Goal: Task Accomplishment & Management: Complete application form

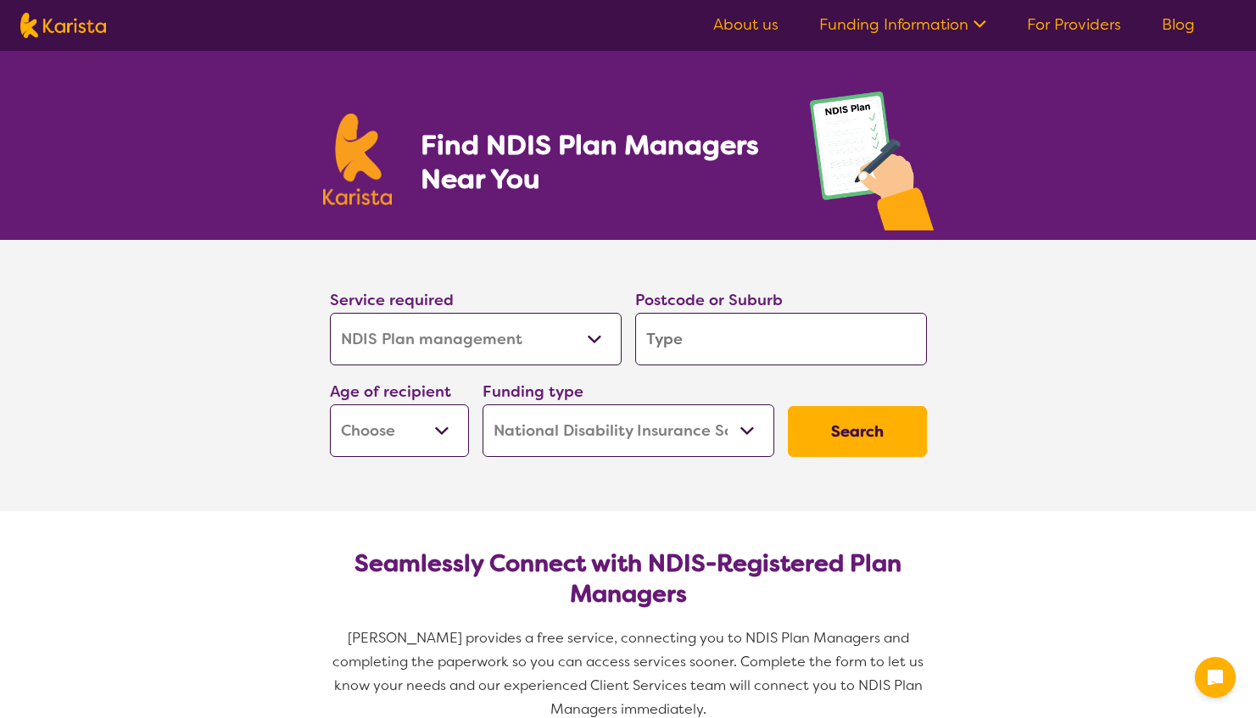
select select "NDIS Plan management"
select select "NDIS"
select select "NDIS Plan management"
select select "NDIS"
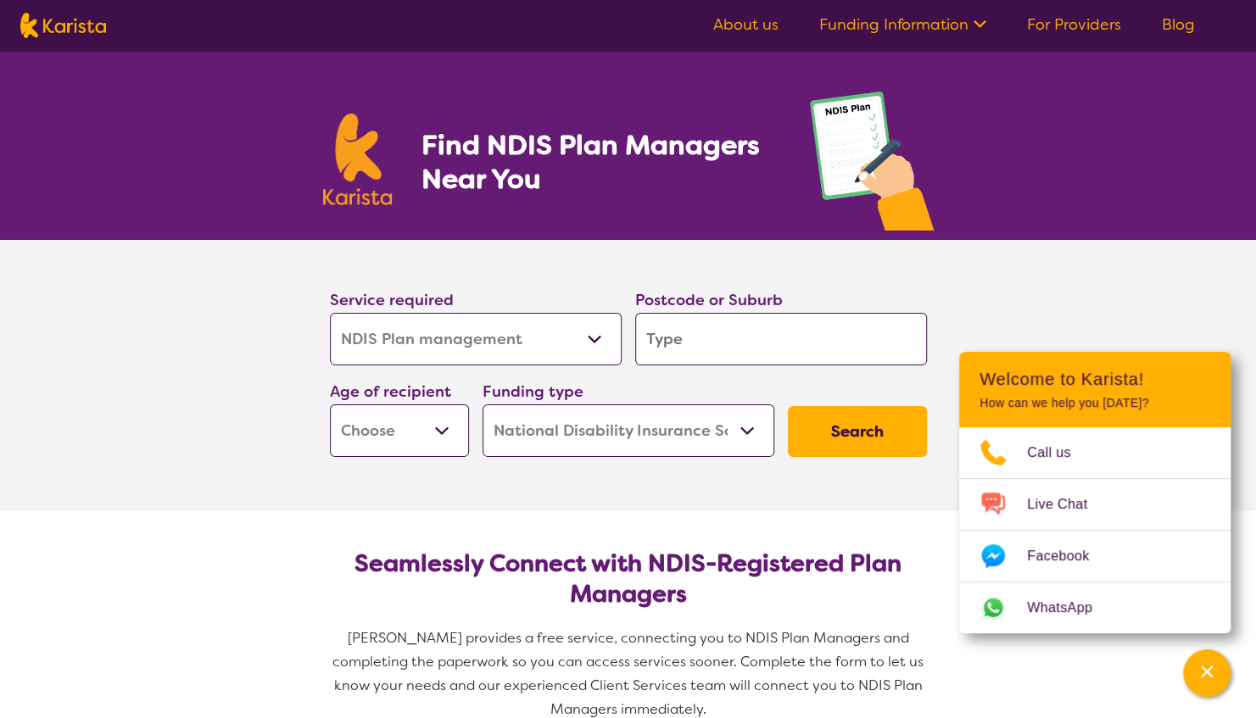
click at [1101, 283] on section "Service required Allied Health Assistant Assessment (ADHD or Autism) Behaviour …" at bounding box center [628, 375] width 1256 height 271
click at [578, 334] on select "Allied Health Assistant Assessment (ADHD or Autism) Behaviour support Counselli…" at bounding box center [476, 339] width 292 height 53
select select "Personal care"
click at [330, 313] on select "Allied Health Assistant Assessment (ADHD or Autism) Behaviour support Counselli…" at bounding box center [476, 339] width 292 height 53
select select "Personal care"
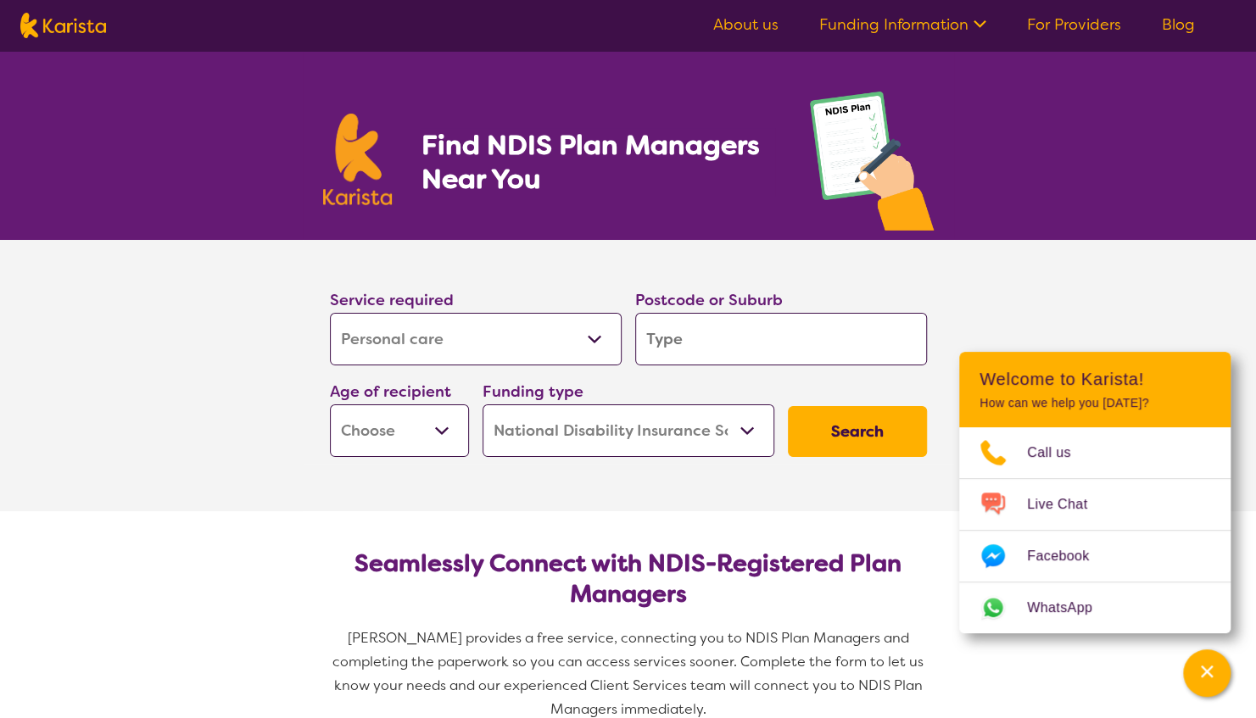
click at [668, 352] on input "search" at bounding box center [781, 339] width 292 height 53
click at [451, 434] on select "Early Childhood - 0 to 9 Child - 10 to 11 Adolescent - 12 to 17 Adult - 18 to 6…" at bounding box center [399, 430] width 139 height 53
click at [287, 471] on section "Service required Allied Health Assistant Assessment (ADHD or Autism) Behaviour …" at bounding box center [628, 375] width 1256 height 271
click at [800, 421] on button "Search" at bounding box center [857, 431] width 139 height 51
click at [704, 351] on input "search" at bounding box center [781, 339] width 292 height 53
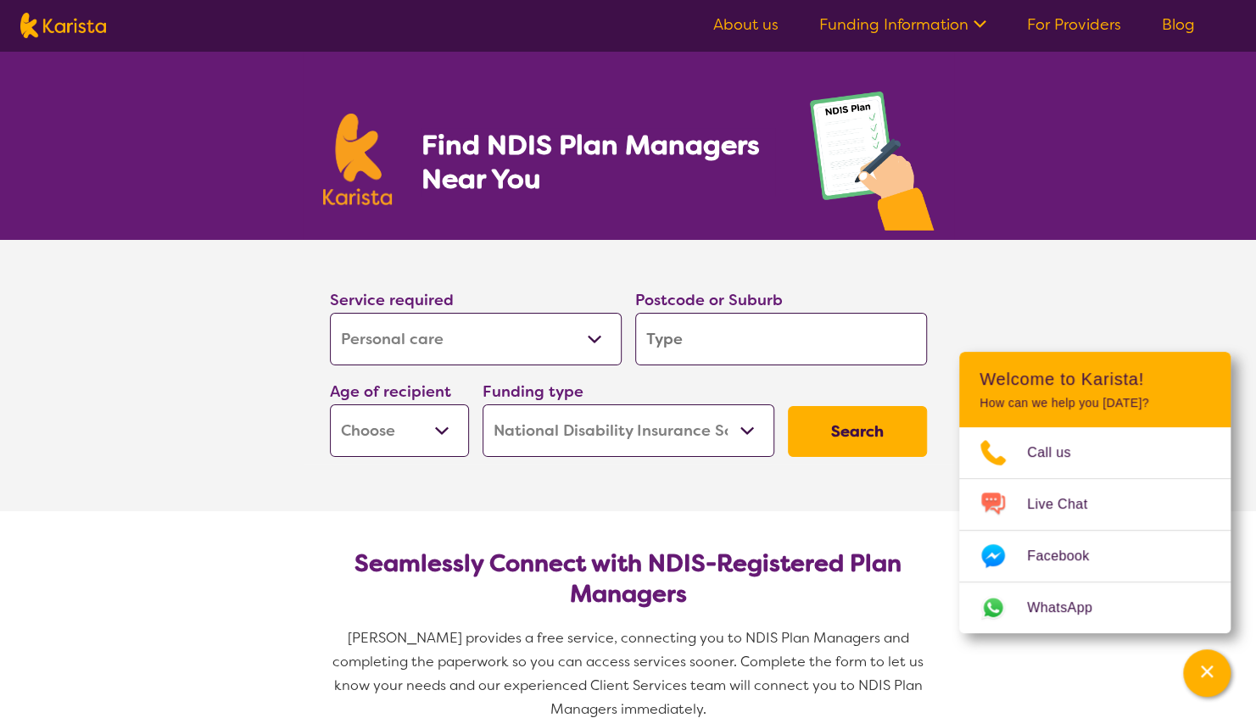
click at [466, 336] on select "Allied Health Assistant Assessment (ADHD or Autism) Behaviour support Counselli…" at bounding box center [476, 339] width 292 height 53
click at [711, 344] on input "search" at bounding box center [781, 339] width 292 height 53
paste input "0870"
type input "0870"
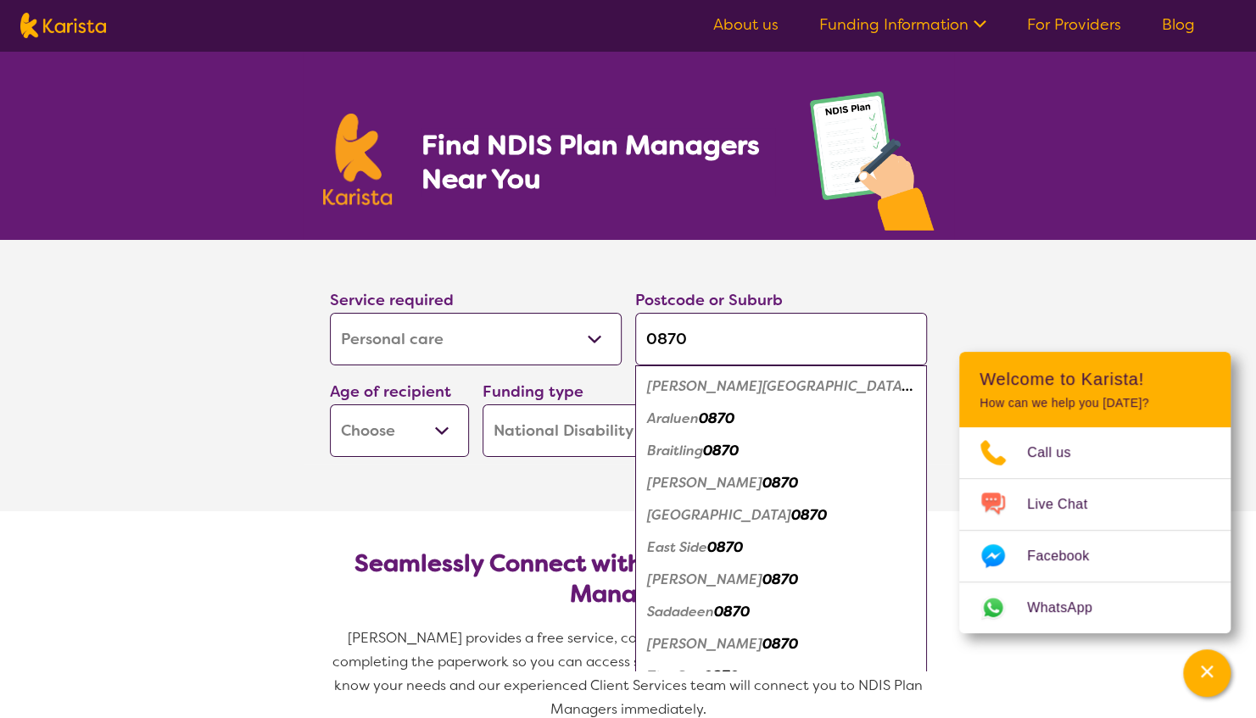
type input "0870"
click at [788, 406] on button "Search" at bounding box center [857, 431] width 139 height 51
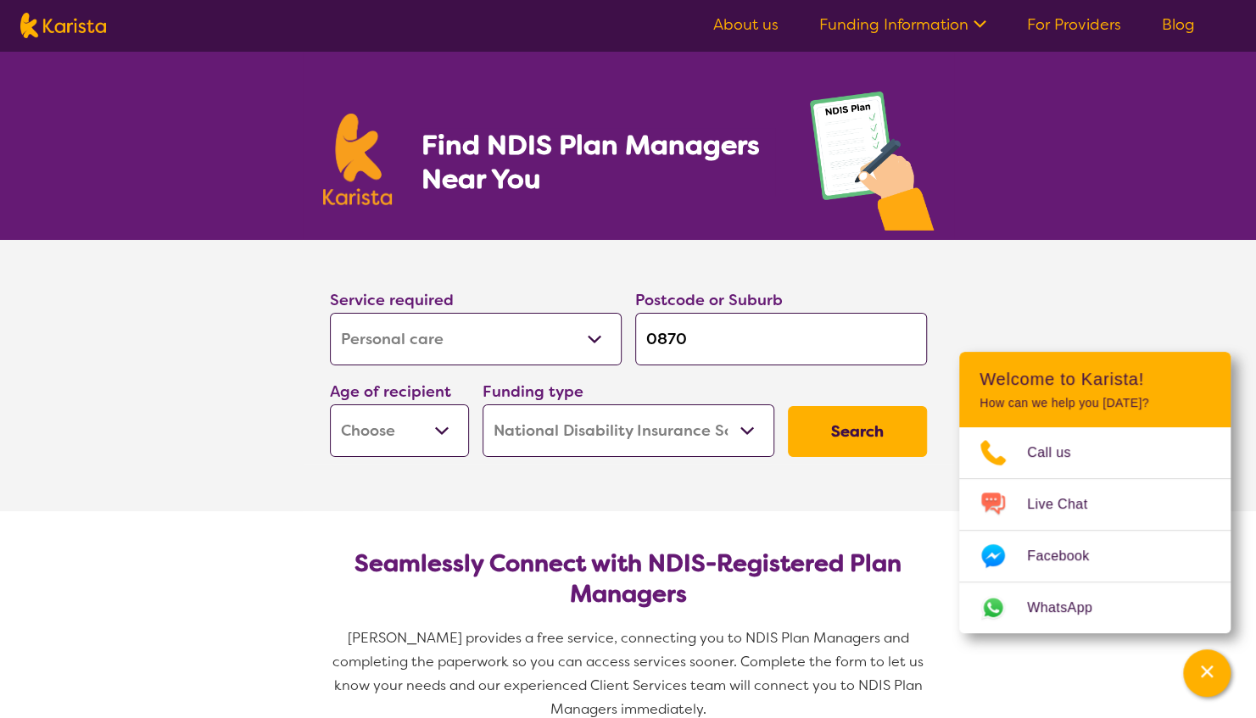
click at [414, 422] on select "Early Childhood - 0 to 9 Child - 10 to 11 Adolescent - 12 to 17 Adult - 18 to 6…" at bounding box center [399, 430] width 139 height 53
select select "AD"
click at [330, 404] on select "Early Childhood - 0 to 9 Child - 10 to 11 Adolescent - 12 to 17 Adult - 18 to 6…" at bounding box center [399, 430] width 139 height 53
select select "AD"
click at [859, 432] on button "Search" at bounding box center [857, 431] width 139 height 51
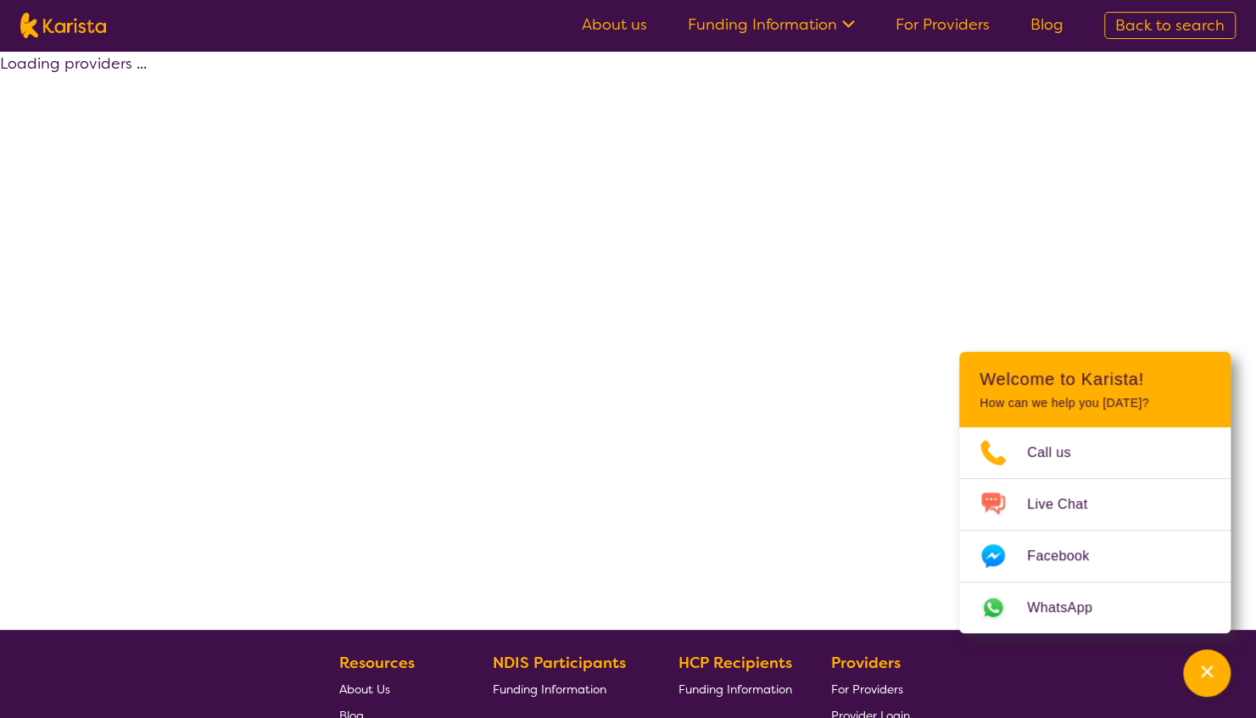
select select "NDIS"
select select "Personal care"
select select "AD"
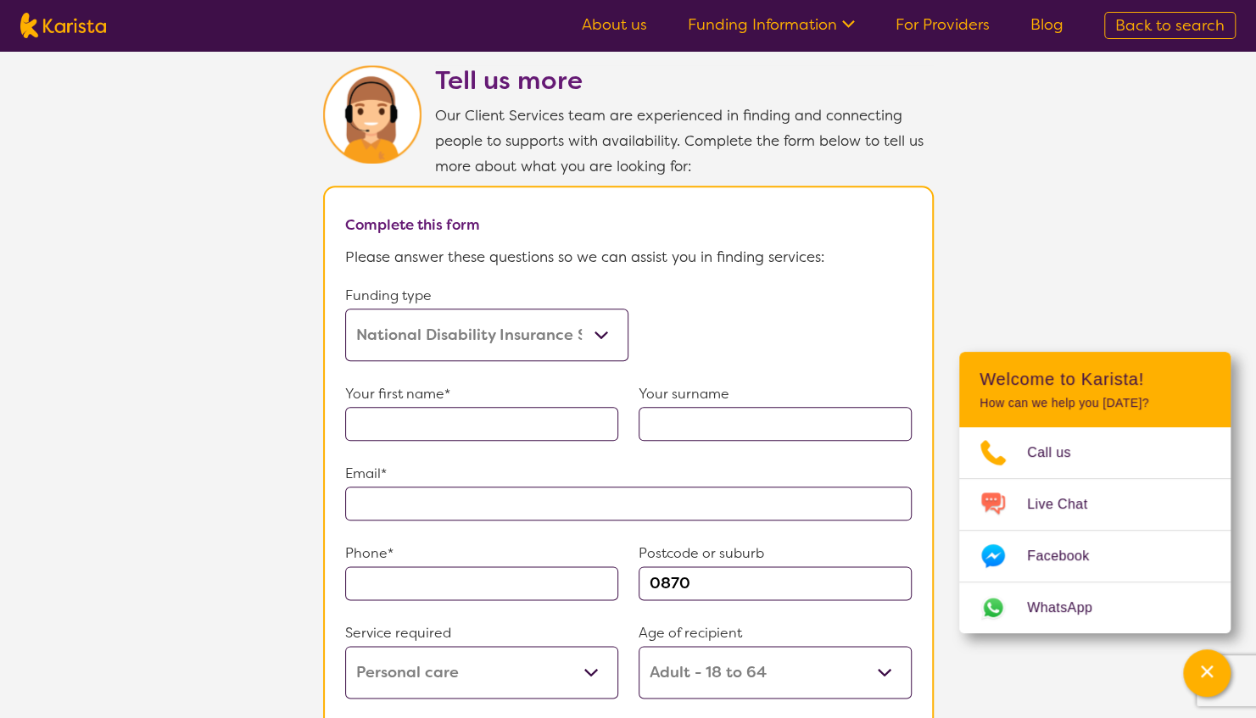
scroll to position [852, 0]
click at [968, 28] on link "For Providers" at bounding box center [942, 24] width 94 height 20
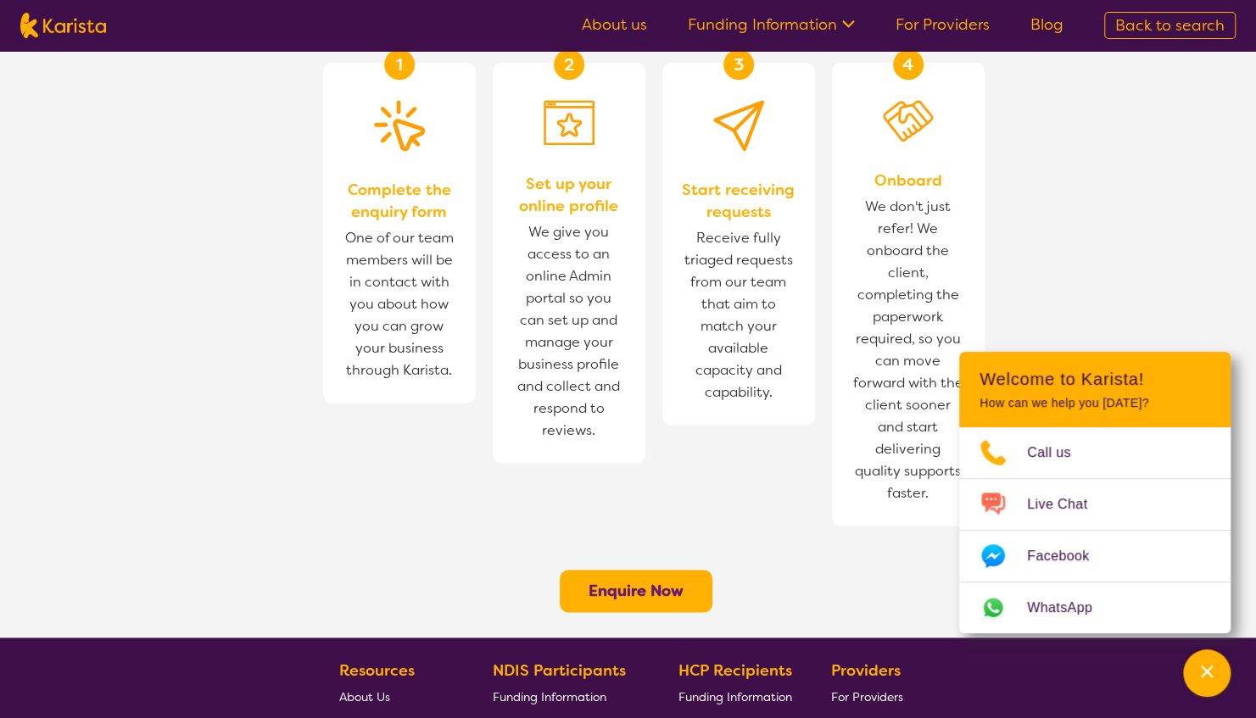
scroll to position [1094, 0]
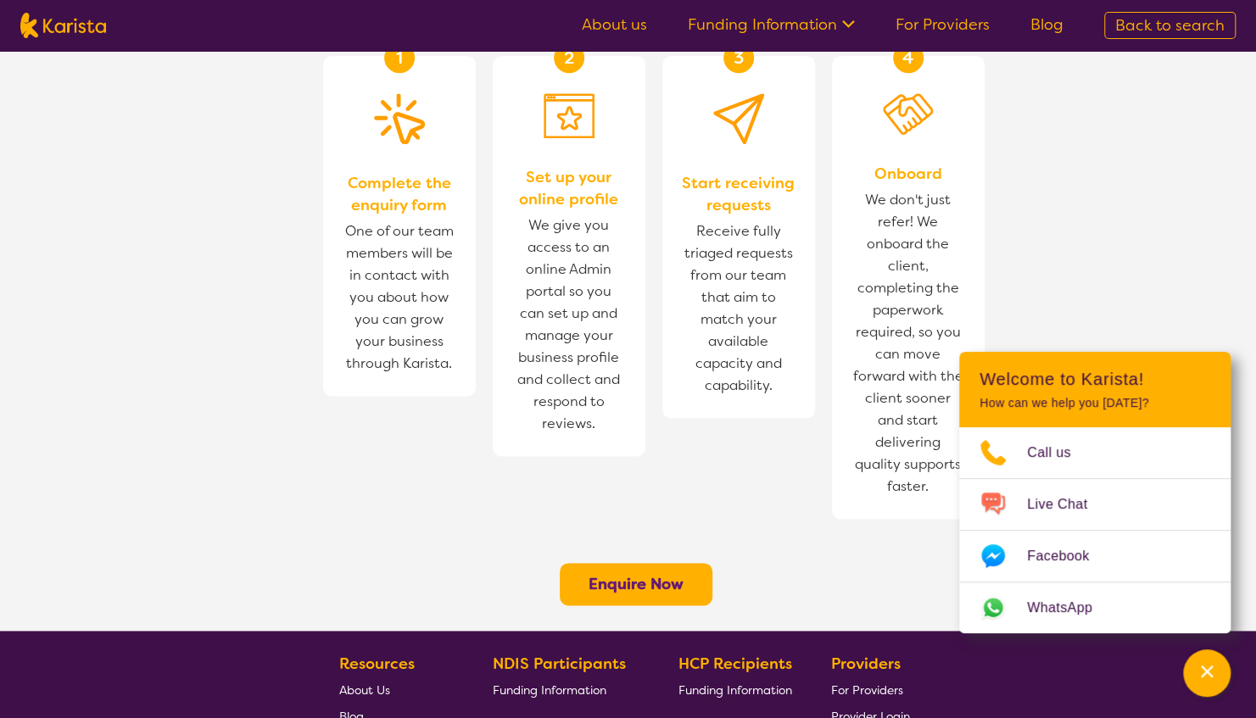
click at [655, 574] on b "Enquire Now" at bounding box center [635, 584] width 95 height 20
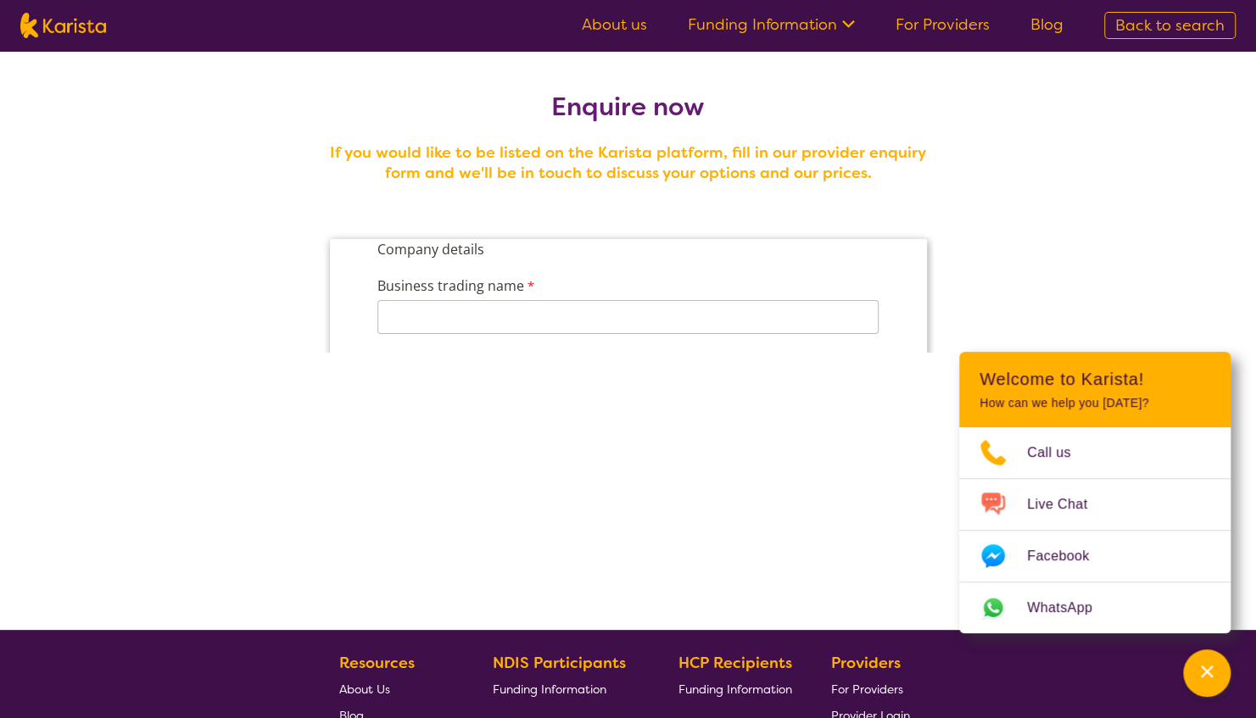
click at [626, 130] on section "Enquire now If you would like to be listed on the Karista platform, fill in our…" at bounding box center [628, 205] width 651 height 309
click at [500, 321] on input "Business trading name" at bounding box center [626, 317] width 501 height 34
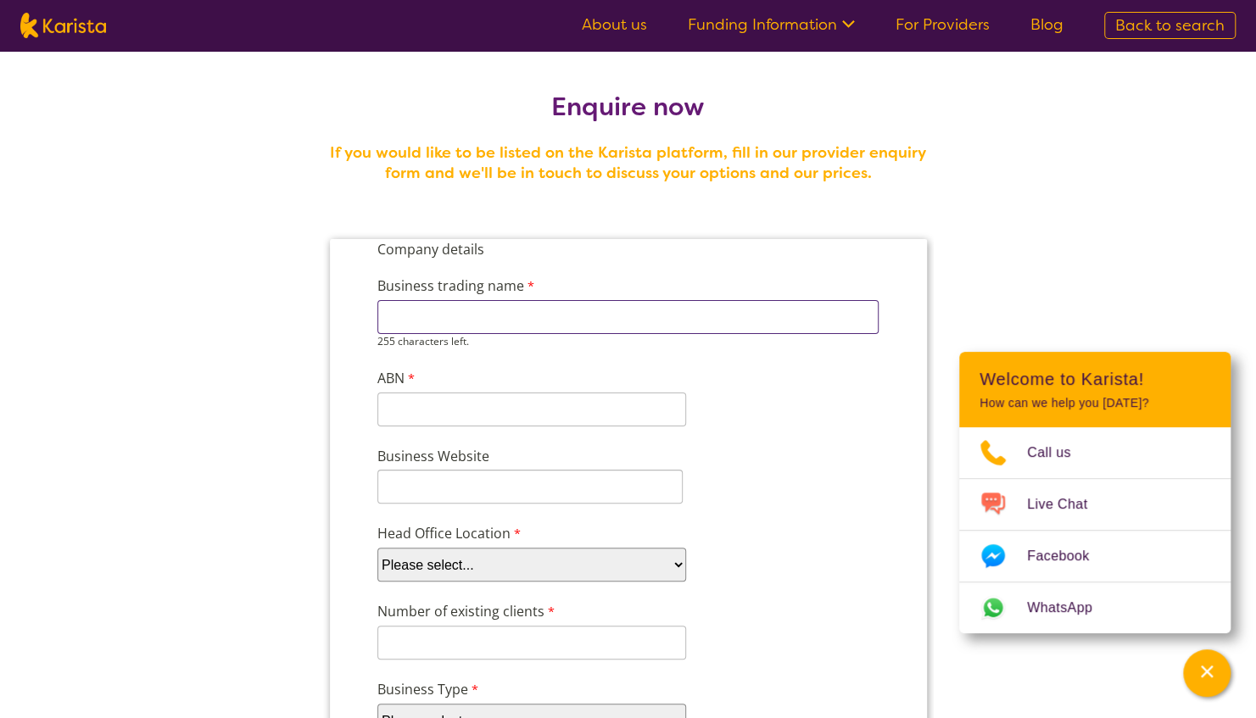
type input "Hibiscus Support Services Pty Ltd"
click at [432, 409] on input "ABN" at bounding box center [530, 410] width 309 height 34
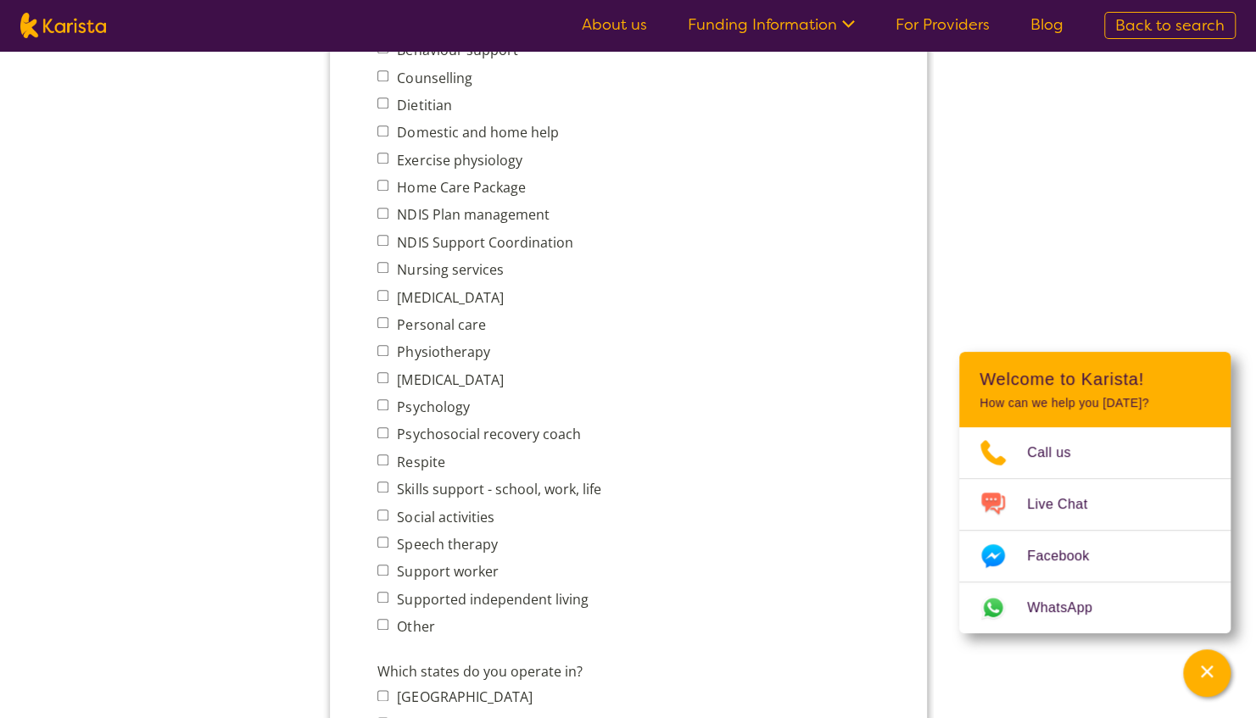
scroll to position [750, 0]
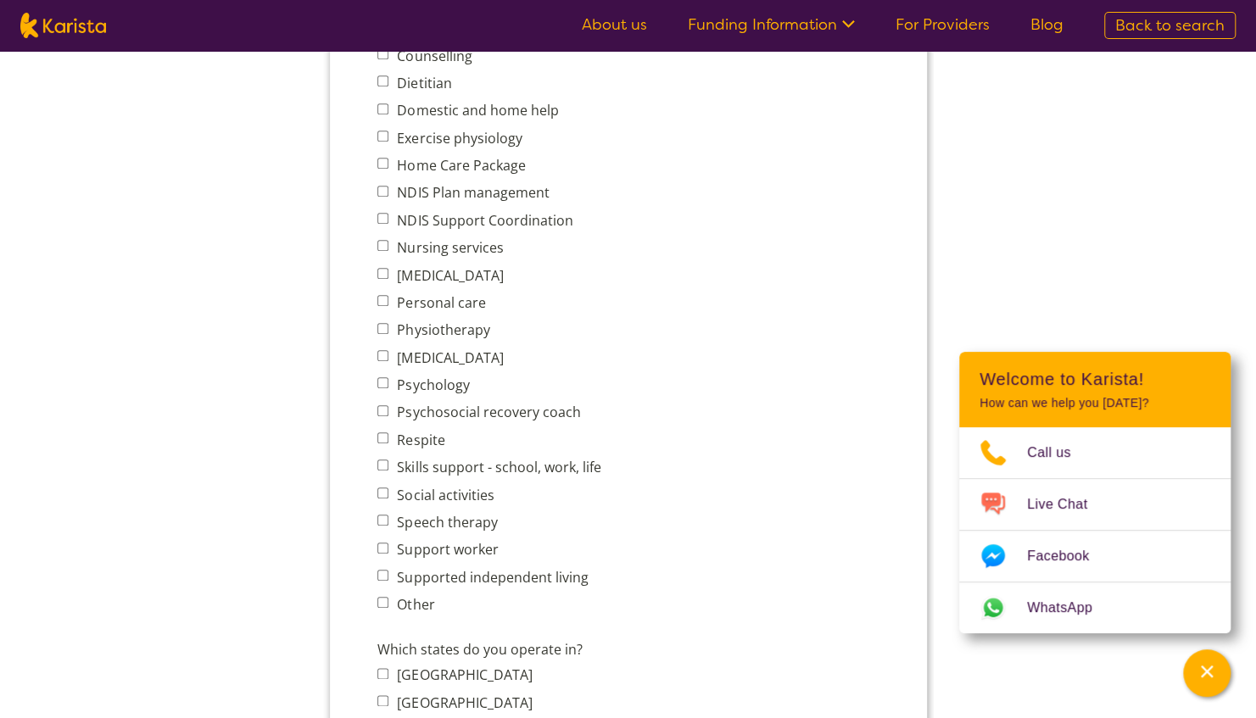
click at [388, 234] on span "Behaviour support Counselling Dietitian Domestic and home help Exercise physiol…" at bounding box center [492, 316] width 233 height 600
click at [379, 220] on input "NDIS Support Coordination" at bounding box center [381, 218] width 11 height 11
checkbox input "true"
click at [377, 546] on input "Support worker" at bounding box center [381, 548] width 11 height 11
checkbox input "true"
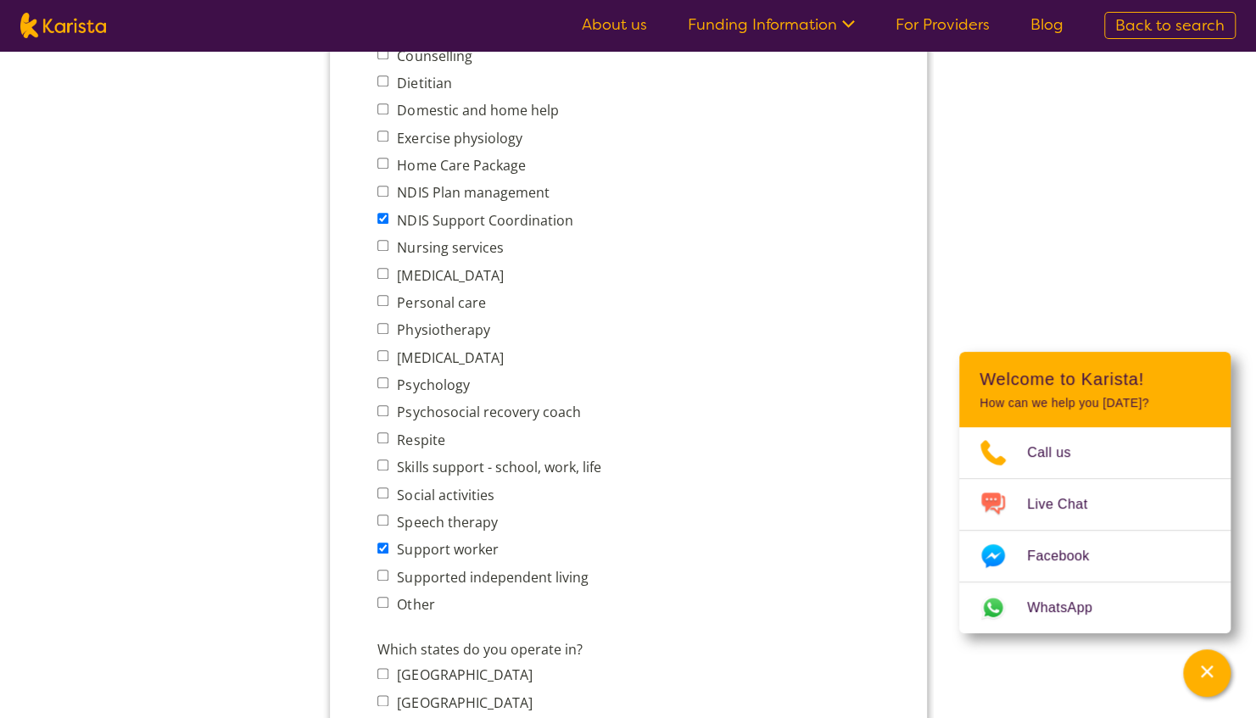
click at [381, 491] on input "Social activities" at bounding box center [381, 493] width 11 height 11
checkbox input "false"
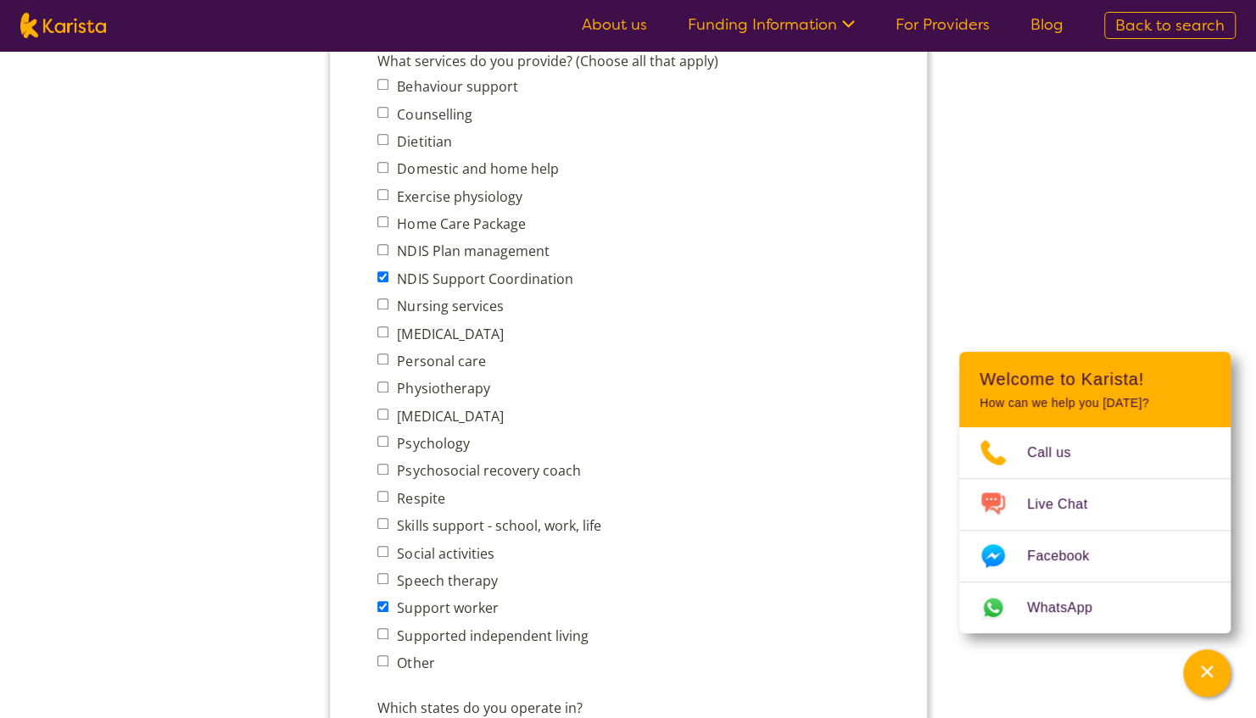
scroll to position [687, 0]
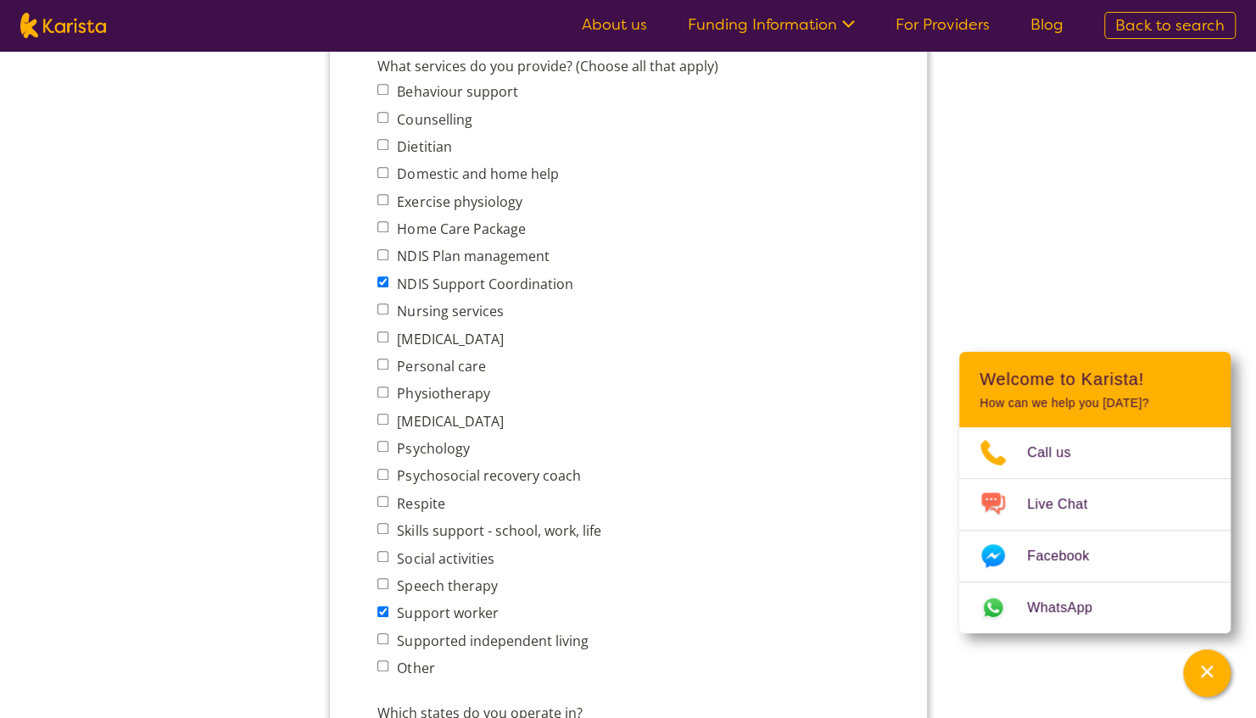
click at [384, 364] on input "Personal care" at bounding box center [381, 364] width 11 height 11
checkbox input "true"
click at [380, 531] on input "Skills support - school, work, life" at bounding box center [381, 528] width 11 height 11
checkbox input "true"
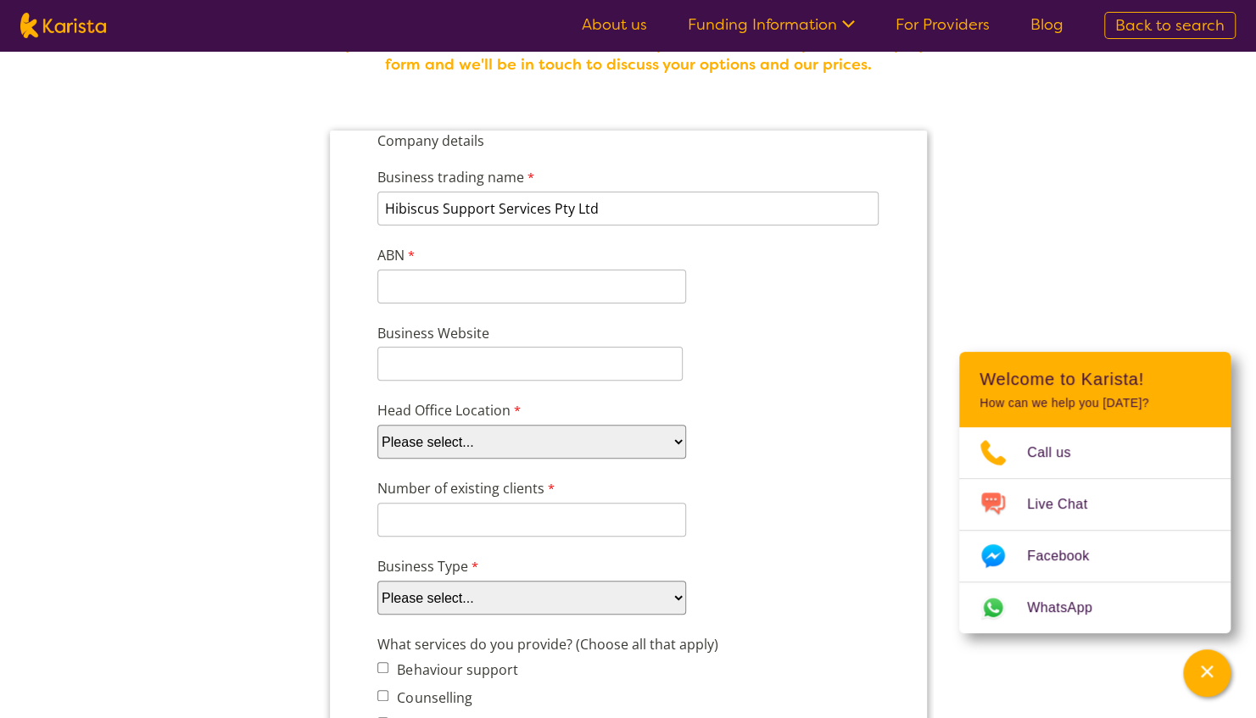
scroll to position [98, 0]
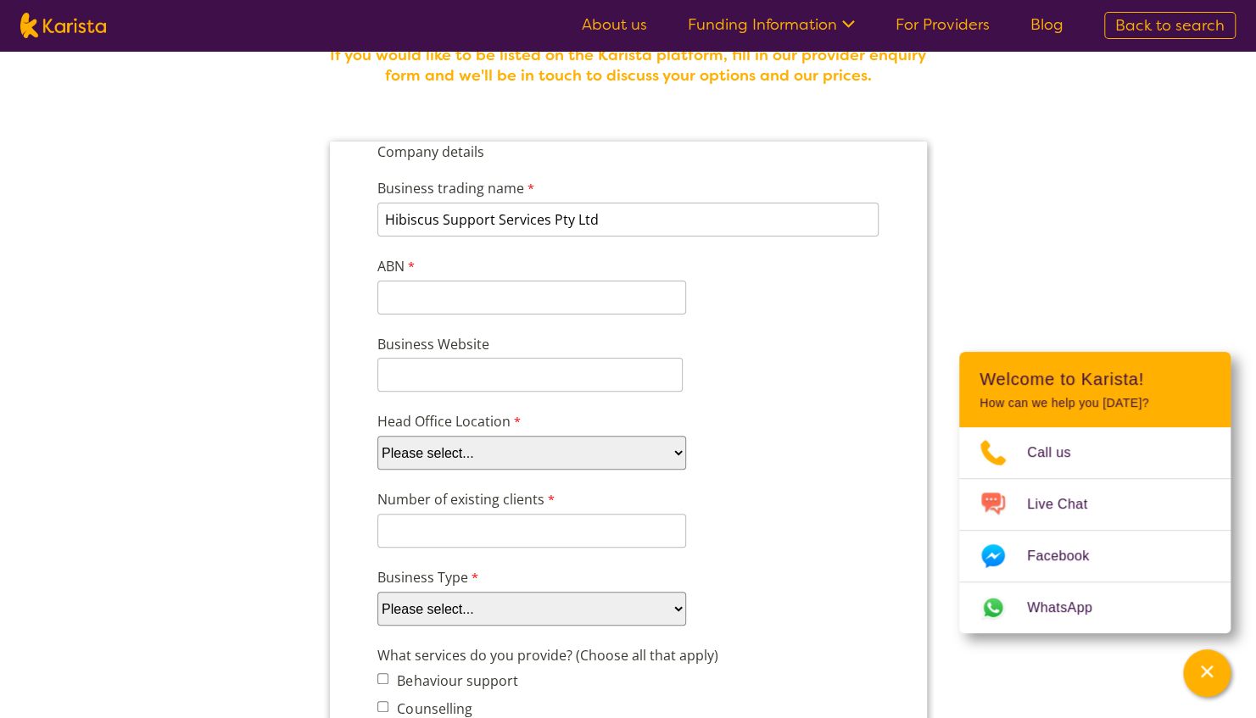
drag, startPoint x: 1265, startPoint y: 212, endPoint x: 326, endPoint y: 159, distance: 941.0
click at [462, 303] on input "ABN" at bounding box center [530, 298] width 309 height 34
click at [447, 388] on input "Business Website" at bounding box center [528, 375] width 305 height 34
